Goal: Transaction & Acquisition: Purchase product/service

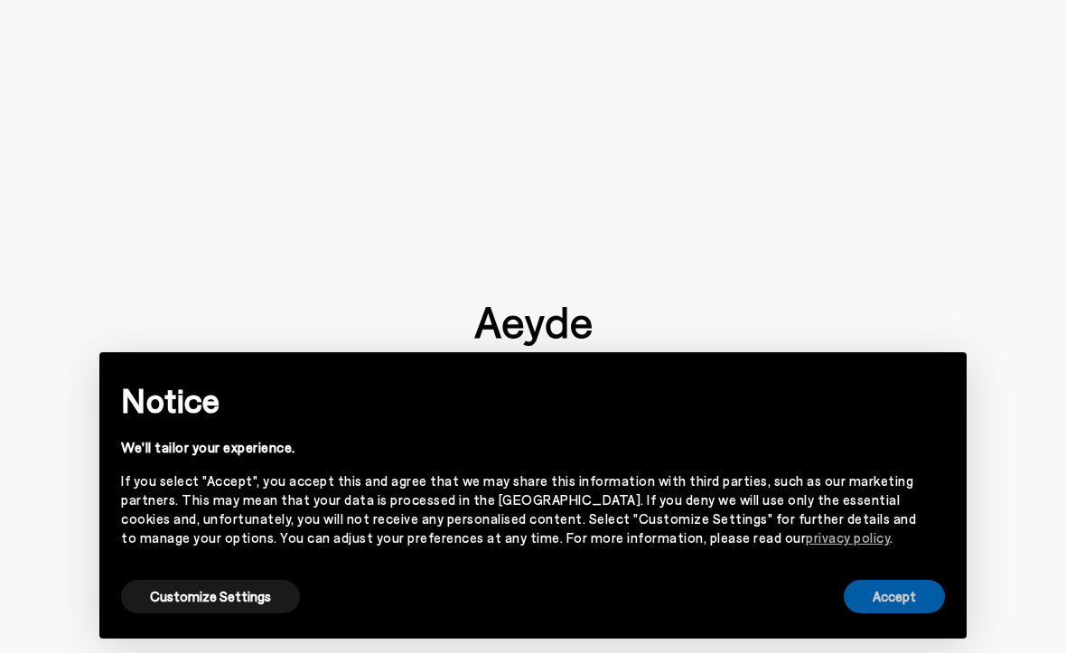
click at [901, 592] on button "Accept" at bounding box center [894, 596] width 101 height 33
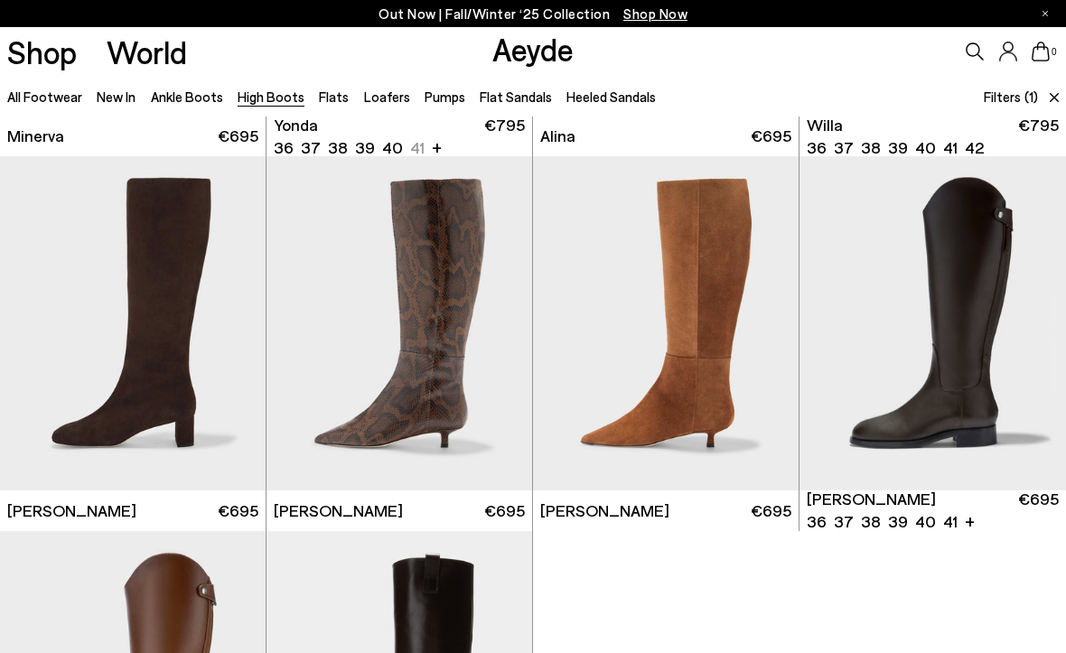
scroll to position [709, 0]
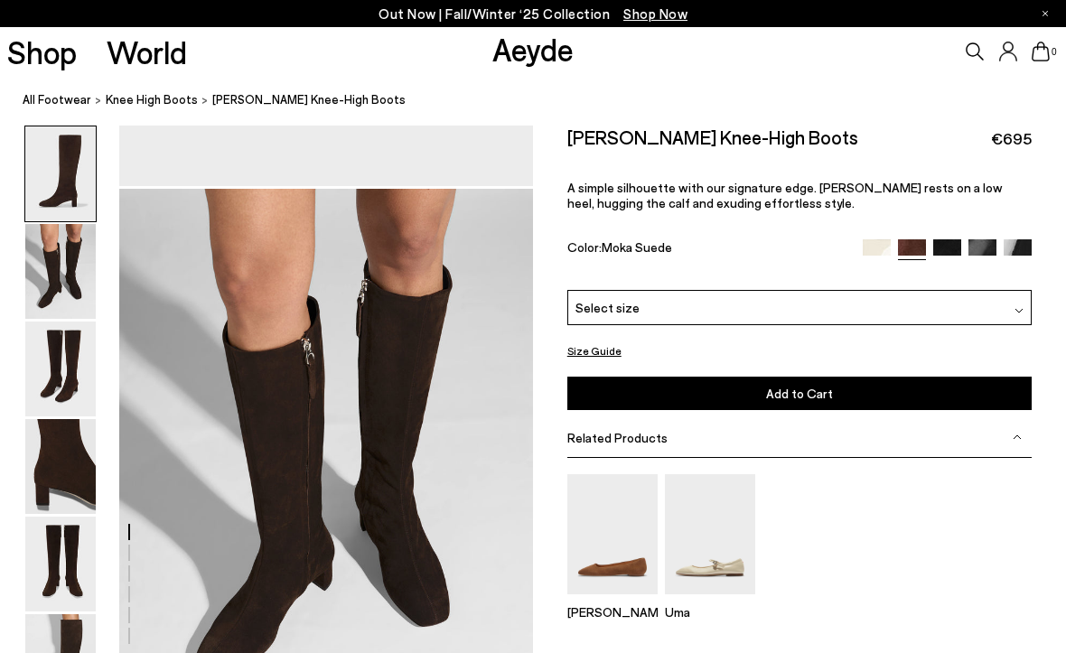
scroll to position [555, 0]
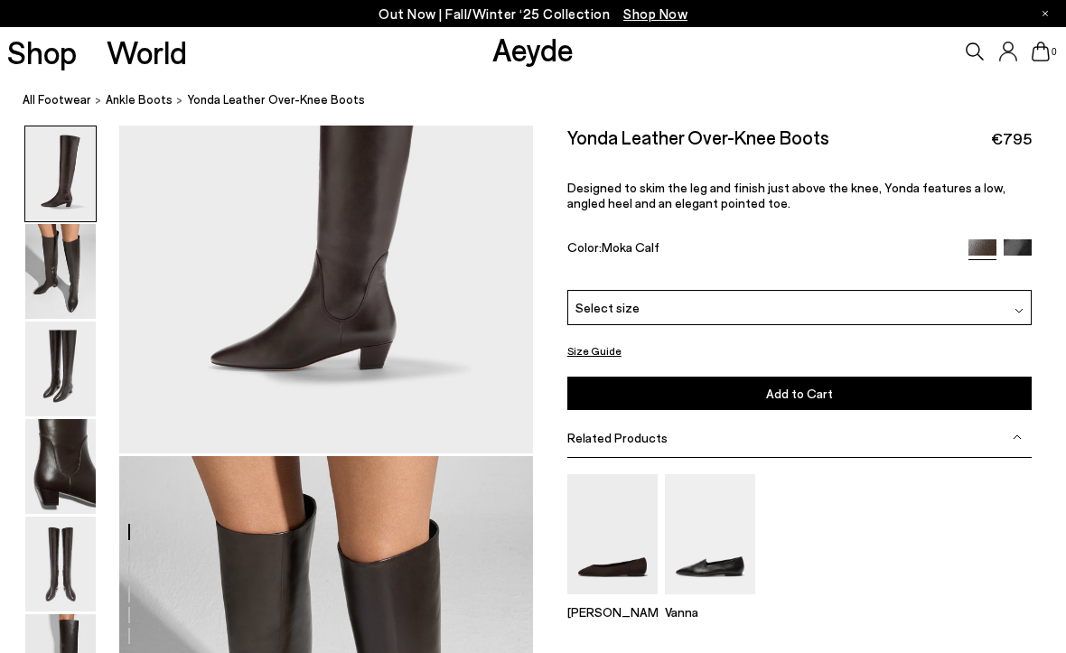
scroll to position [555, 0]
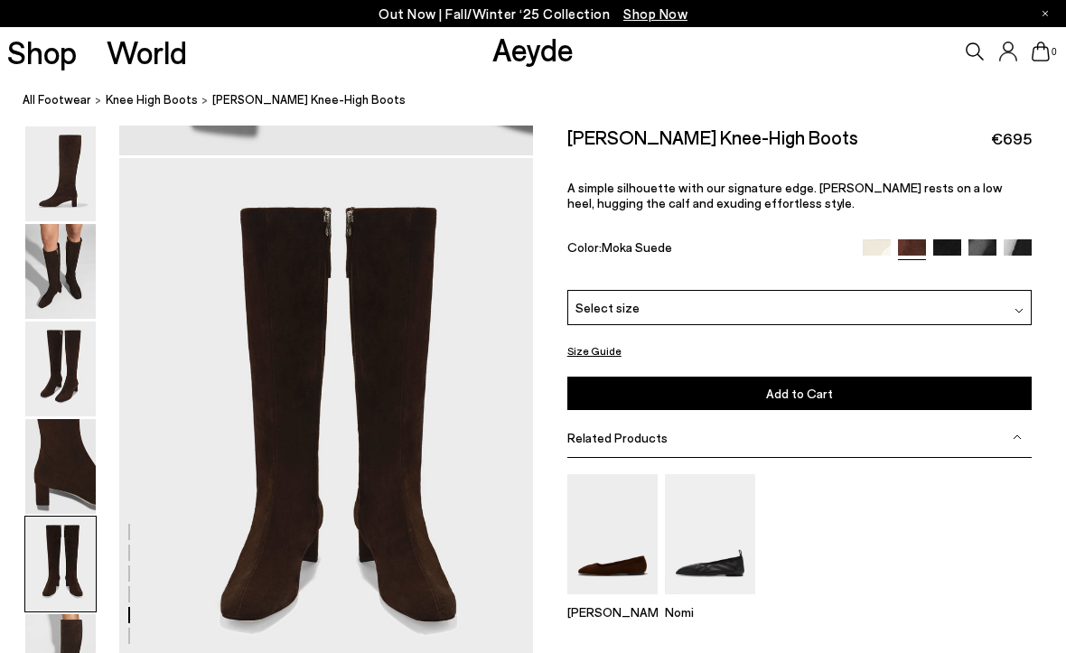
scroll to position [2218, 0]
